Goal: Transaction & Acquisition: Purchase product/service

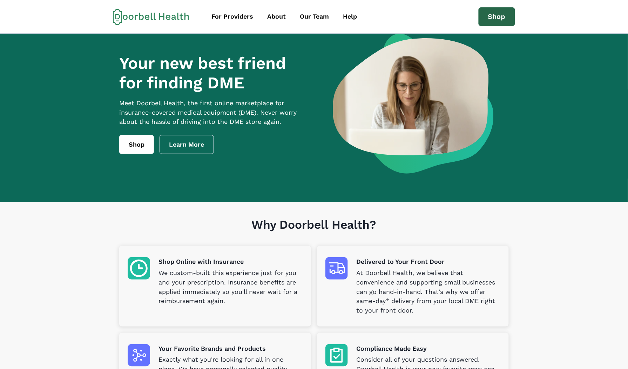
click at [496, 15] on link "Shop" at bounding box center [496, 16] width 36 height 19
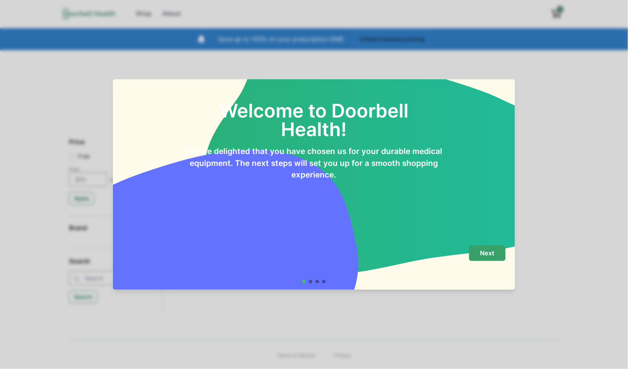
click at [491, 253] on p "Next" at bounding box center [487, 253] width 14 height 8
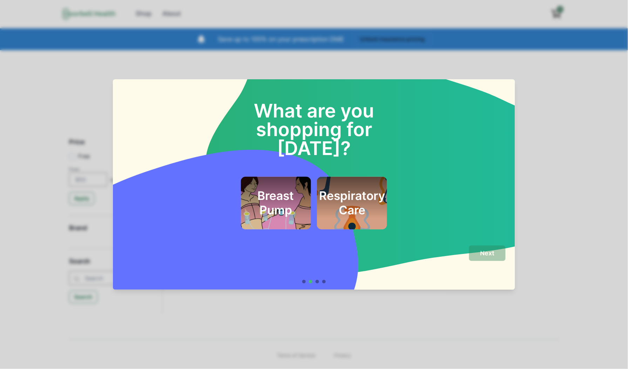
click at [354, 189] on h2 "Respiratory Care" at bounding box center [352, 203] width 66 height 28
click at [503, 251] on button "Next" at bounding box center [487, 253] width 36 height 16
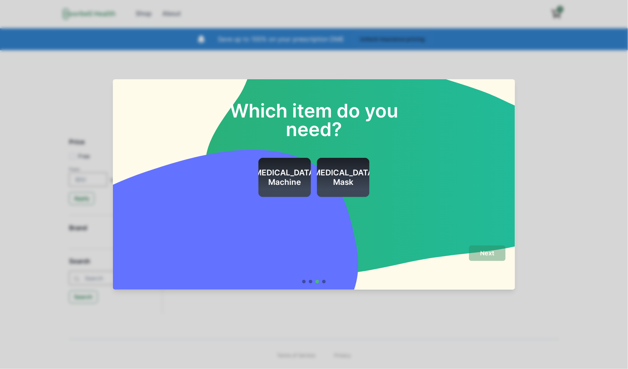
click at [281, 171] on h2 "[MEDICAL_DATA] Machine" at bounding box center [285, 177] width 66 height 19
click at [353, 180] on h2 "CPAP Mask" at bounding box center [343, 177] width 66 height 19
click at [298, 182] on h2 "[MEDICAL_DATA] Machine" at bounding box center [285, 177] width 66 height 19
click at [495, 249] on p "Next" at bounding box center [487, 253] width 14 height 8
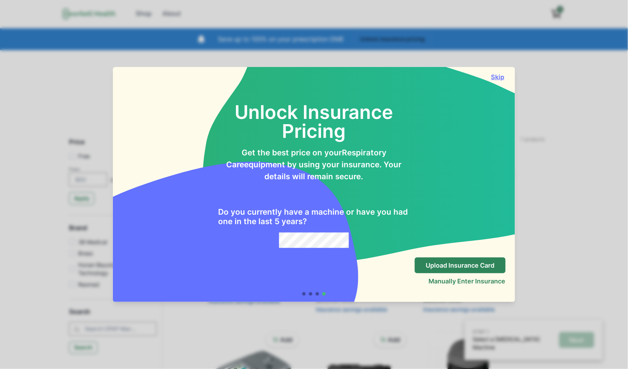
click at [501, 76] on button "Skip" at bounding box center [498, 76] width 16 height 7
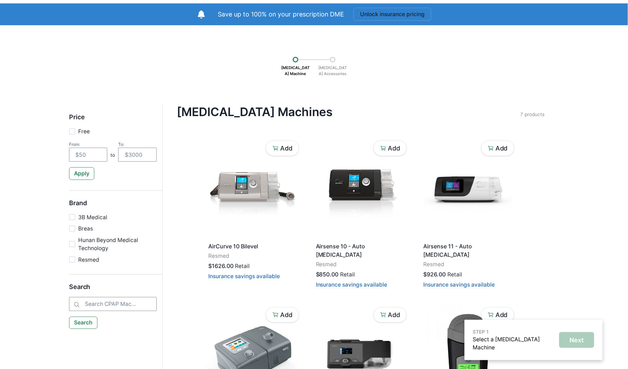
scroll to position [39, 0]
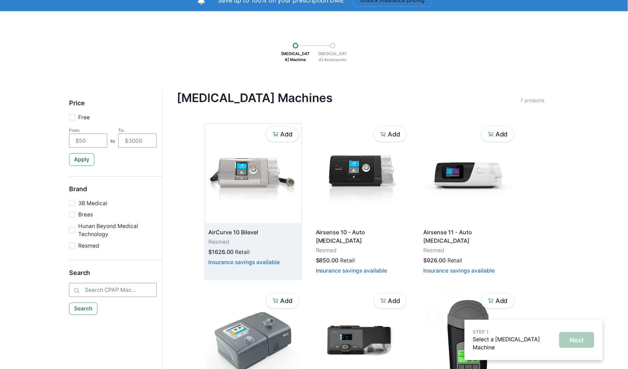
click at [248, 173] on img at bounding box center [253, 173] width 96 height 99
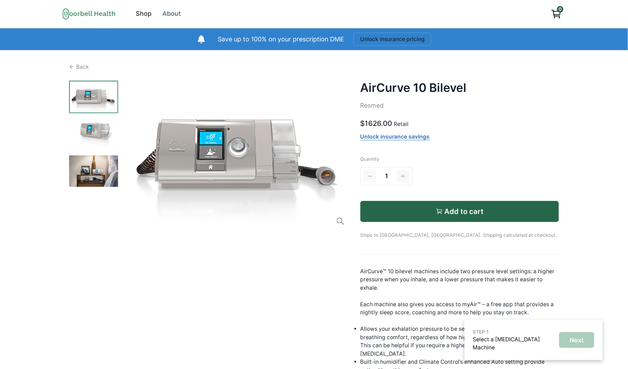
click at [142, 13] on div "Shop" at bounding box center [144, 13] width 16 height 9
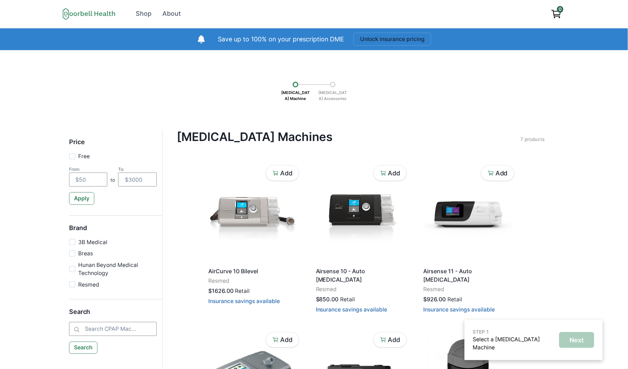
click at [332, 86] on div at bounding box center [333, 85] width 6 height 6
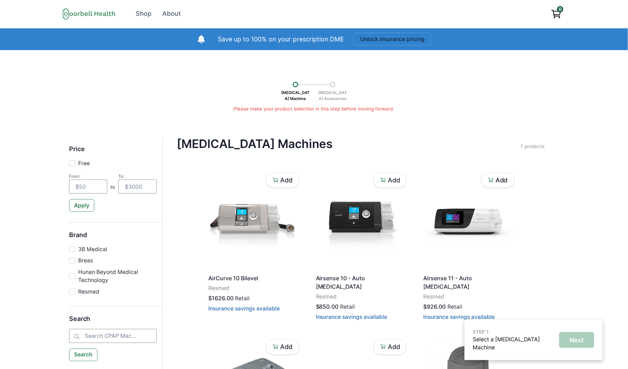
click at [332, 97] on p "[MEDICAL_DATA] Accessories" at bounding box center [332, 95] width 35 height 16
click at [334, 97] on p "[MEDICAL_DATA] Accessories" at bounding box center [332, 95] width 35 height 16
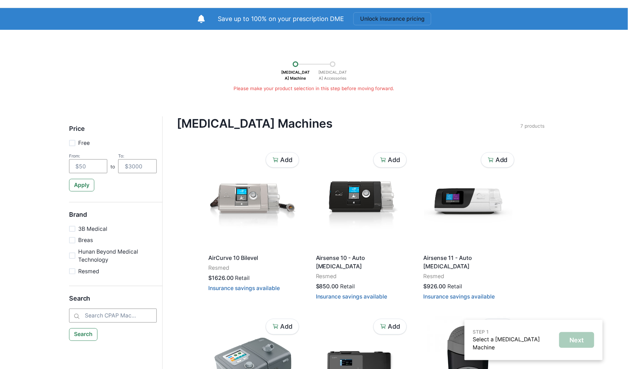
scroll to position [39, 0]
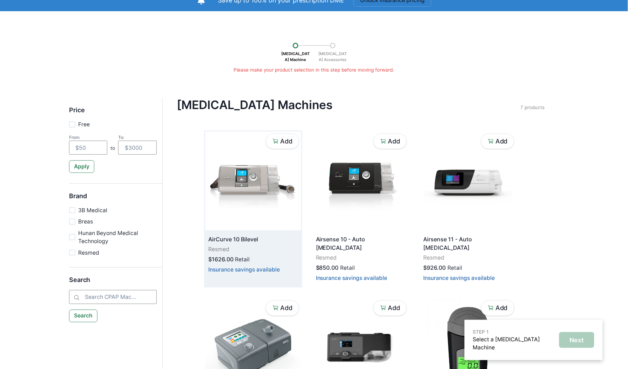
click at [236, 186] on img at bounding box center [253, 180] width 96 height 99
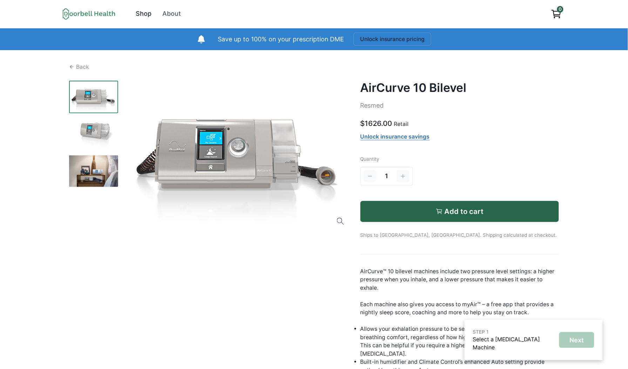
click at [142, 17] on div "Shop" at bounding box center [144, 13] width 16 height 9
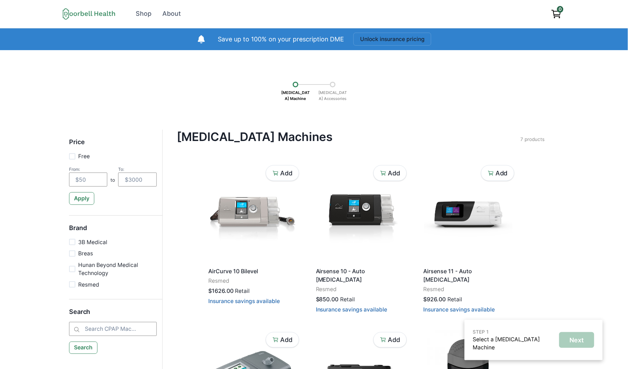
click at [331, 88] on p "[MEDICAL_DATA] Accessories" at bounding box center [332, 95] width 35 height 16
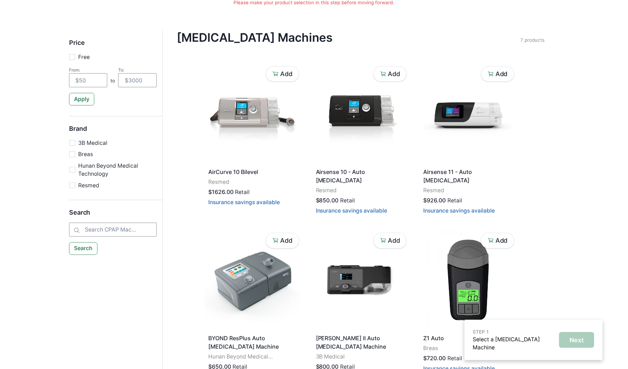
scroll to position [117, 0]
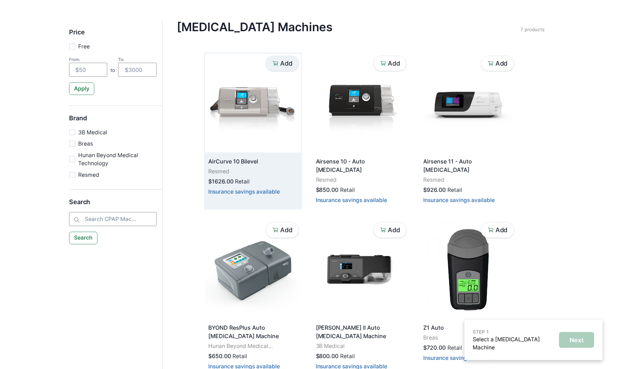
click at [286, 60] on p "Add" at bounding box center [286, 64] width 12 height 8
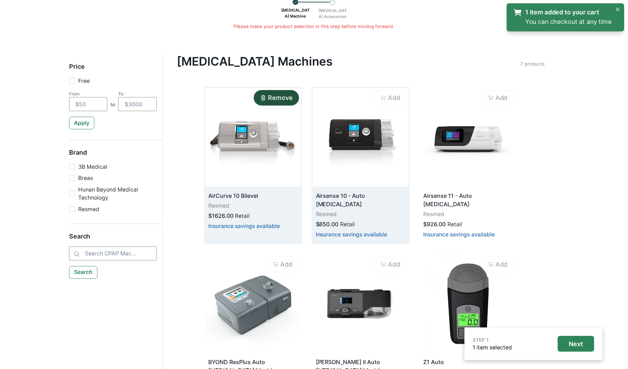
scroll to position [0, 0]
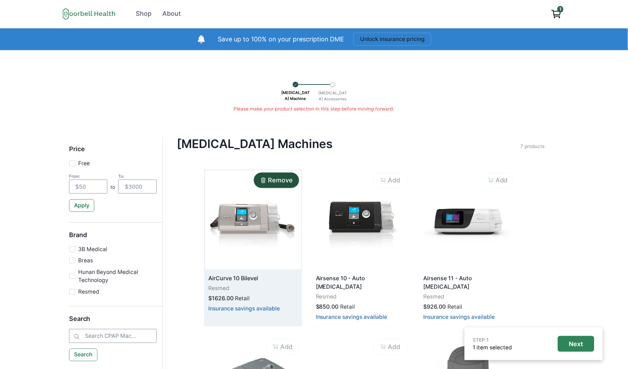
click at [335, 85] on div "CPAP Machine CPAP Accessories" at bounding box center [314, 90] width 71 height 30
click at [330, 85] on div at bounding box center [333, 85] width 6 height 6
click at [332, 91] on p "[MEDICAL_DATA] Accessories" at bounding box center [332, 96] width 35 height 16
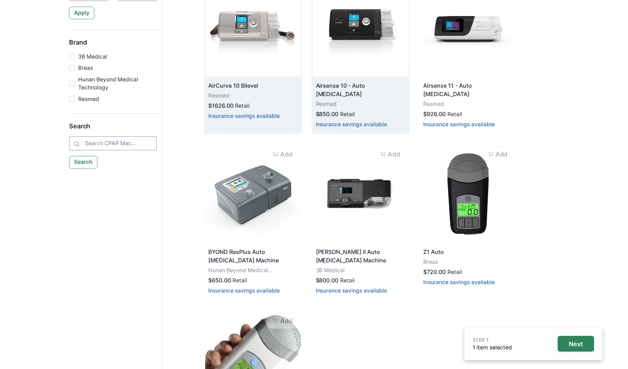
scroll to position [195, 0]
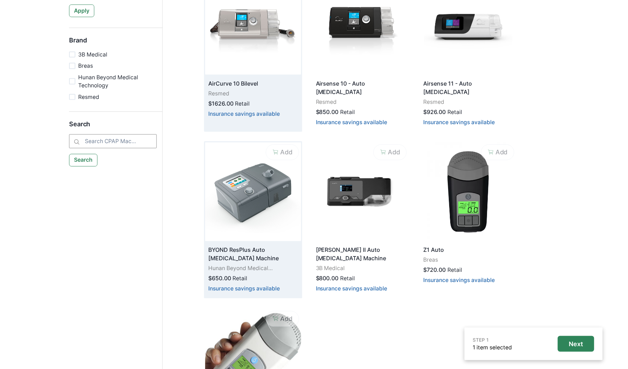
click at [252, 201] on img at bounding box center [253, 191] width 96 height 99
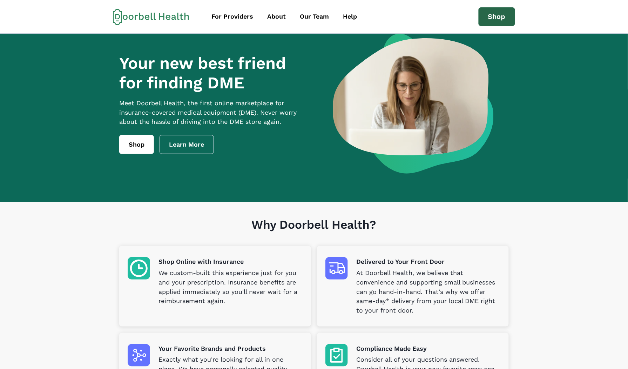
click at [488, 17] on link "Shop" at bounding box center [496, 16] width 36 height 19
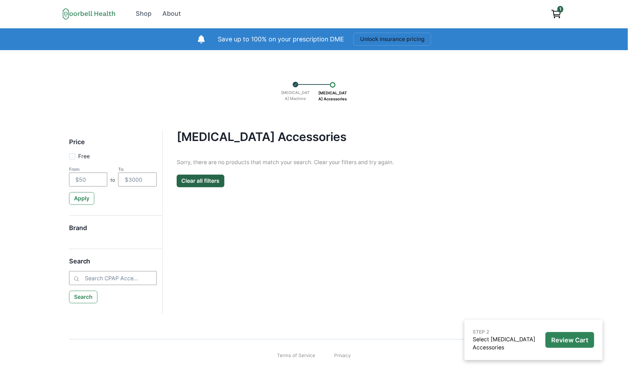
click at [557, 13] on icon "View cart" at bounding box center [556, 13] width 11 height 11
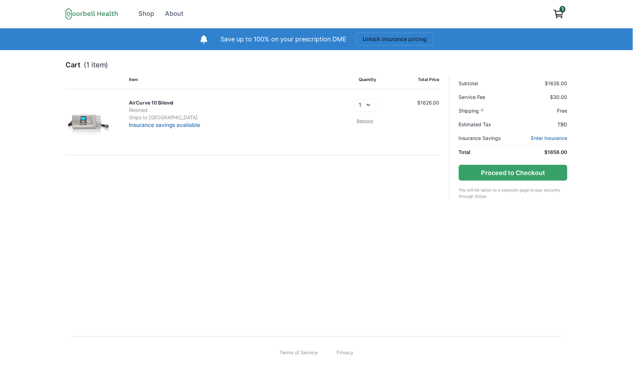
click at [360, 120] on link "Remove" at bounding box center [365, 121] width 22 height 6
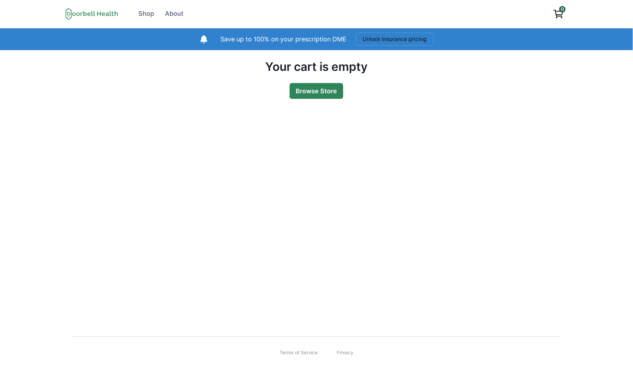
click at [326, 93] on link "Browse Store" at bounding box center [317, 91] width 54 height 16
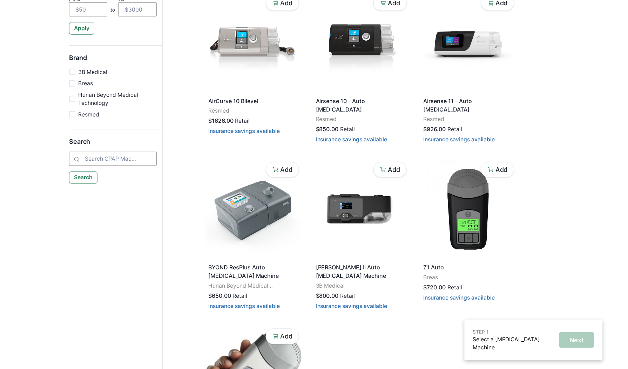
scroll to position [195, 0]
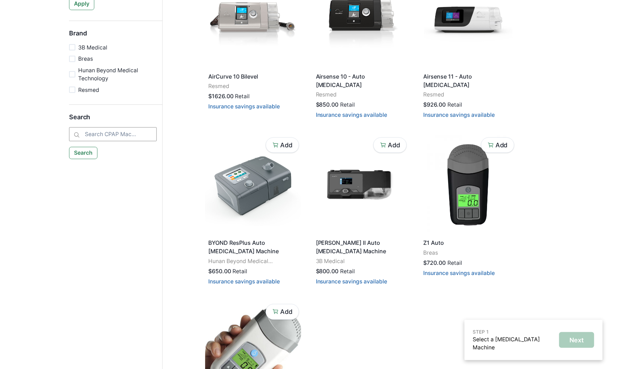
drag, startPoint x: 508, startPoint y: 341, endPoint x: 509, endPoint y: 329, distance: 11.2
click at [508, 329] on div "STEP 1 Select a [MEDICAL_DATA] Machine Next" at bounding box center [533, 340] width 138 height 40
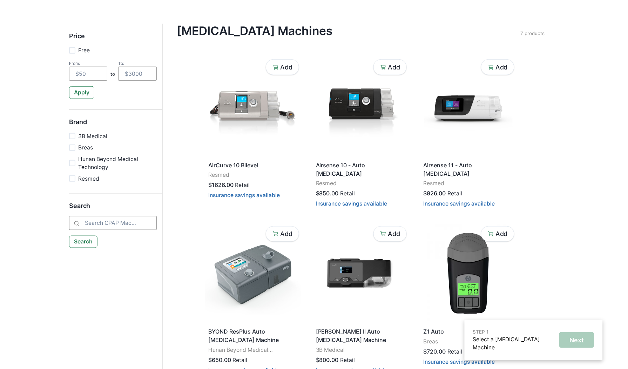
scroll to position [0, 0]
